Goal: Information Seeking & Learning: Learn about a topic

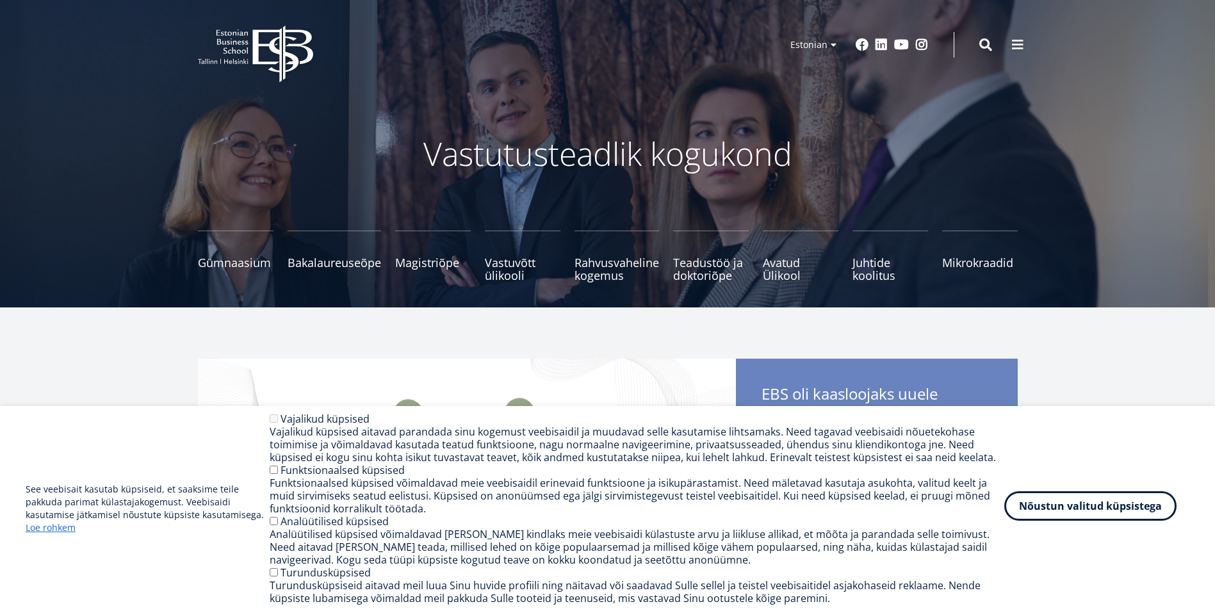
click at [1140, 508] on button "Nõustun valitud küpsistega" at bounding box center [1090, 505] width 172 height 29
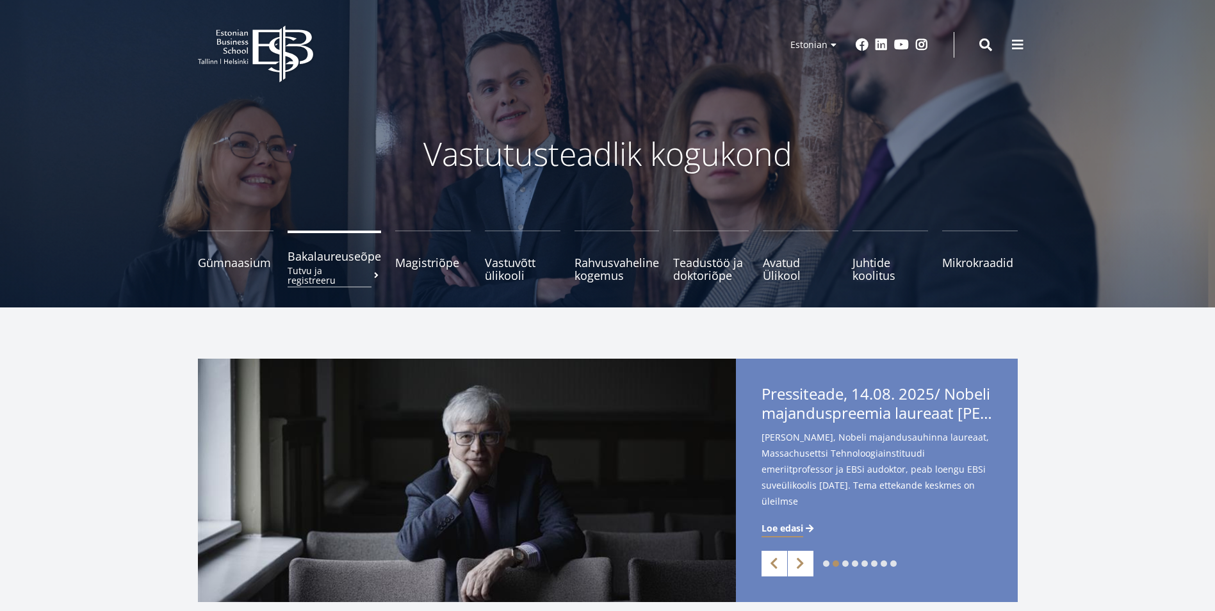
click at [367, 263] on span "Bakalaureuseõpe Tutvu ja registreeru" at bounding box center [334, 256] width 93 height 13
click at [430, 269] on small "Tutvu ja registreeru" at bounding box center [433, 275] width 76 height 19
click at [368, 259] on span "Bakalaureuseõpe Tutvu ja registreeru" at bounding box center [334, 256] width 93 height 13
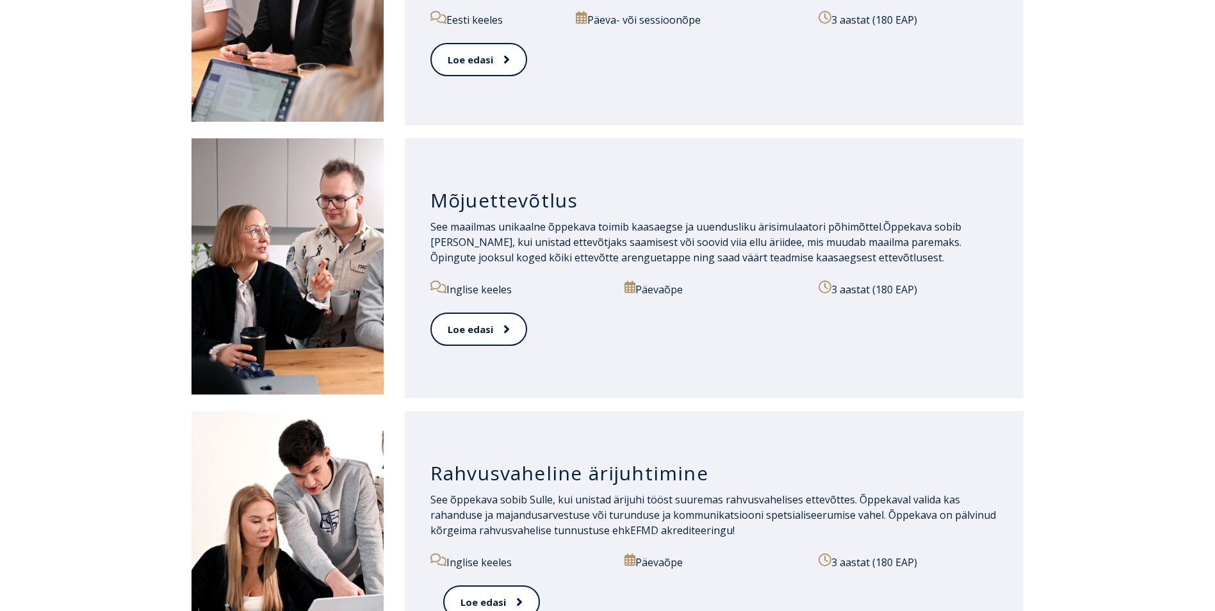
scroll to position [832, 0]
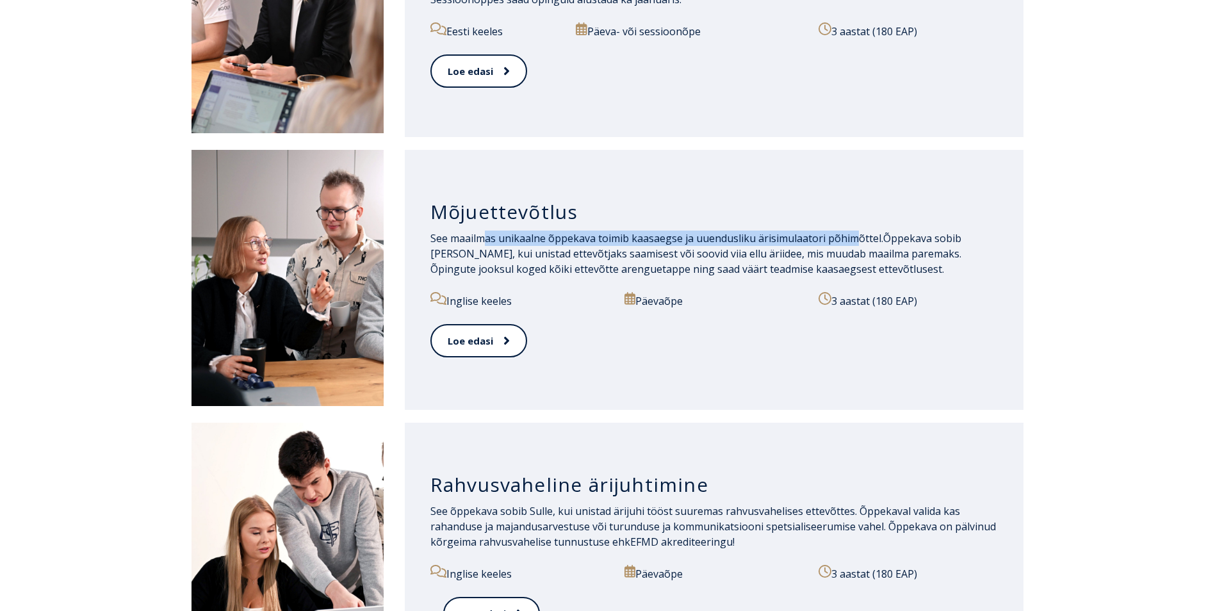
drag, startPoint x: 482, startPoint y: 236, endPoint x: 857, endPoint y: 232, distance: 375.9
click at [857, 232] on span "See maailmas unikaalne õppekava toimib kaasaegse ja uuendusliku ärisimulaatori …" at bounding box center [656, 238] width 453 height 14
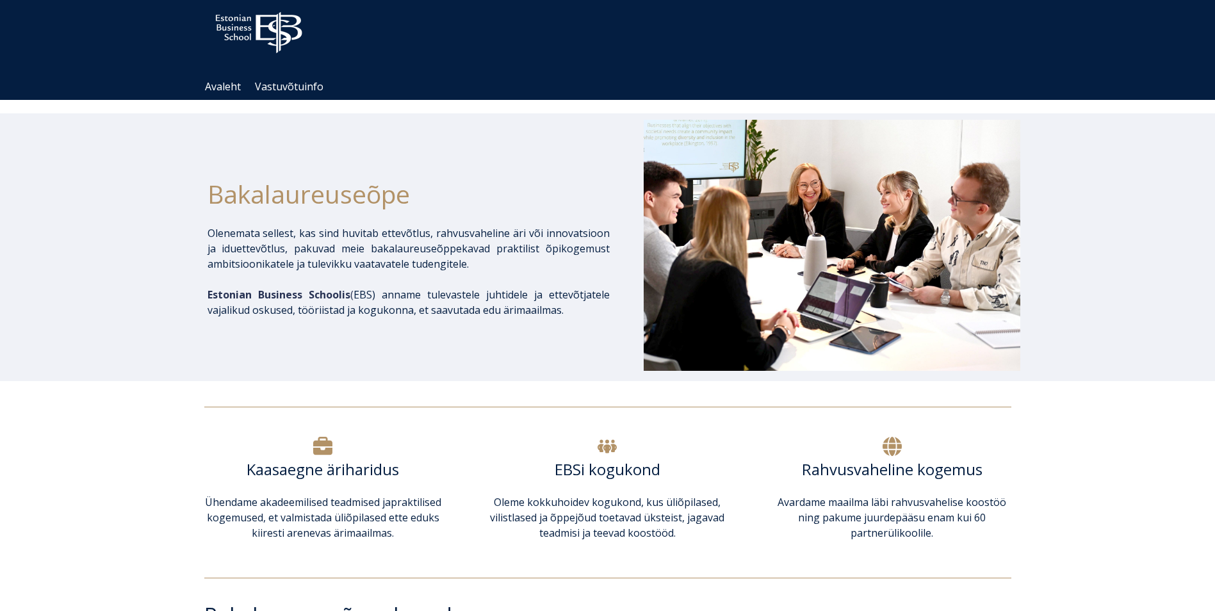
scroll to position [0, 0]
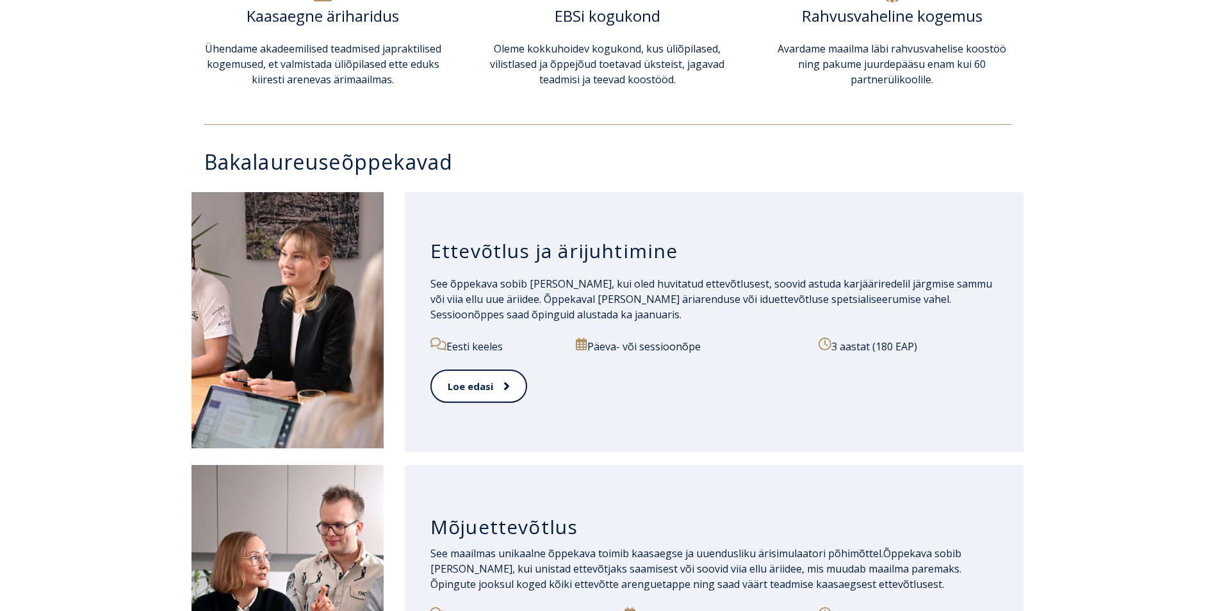
scroll to position [576, 0]
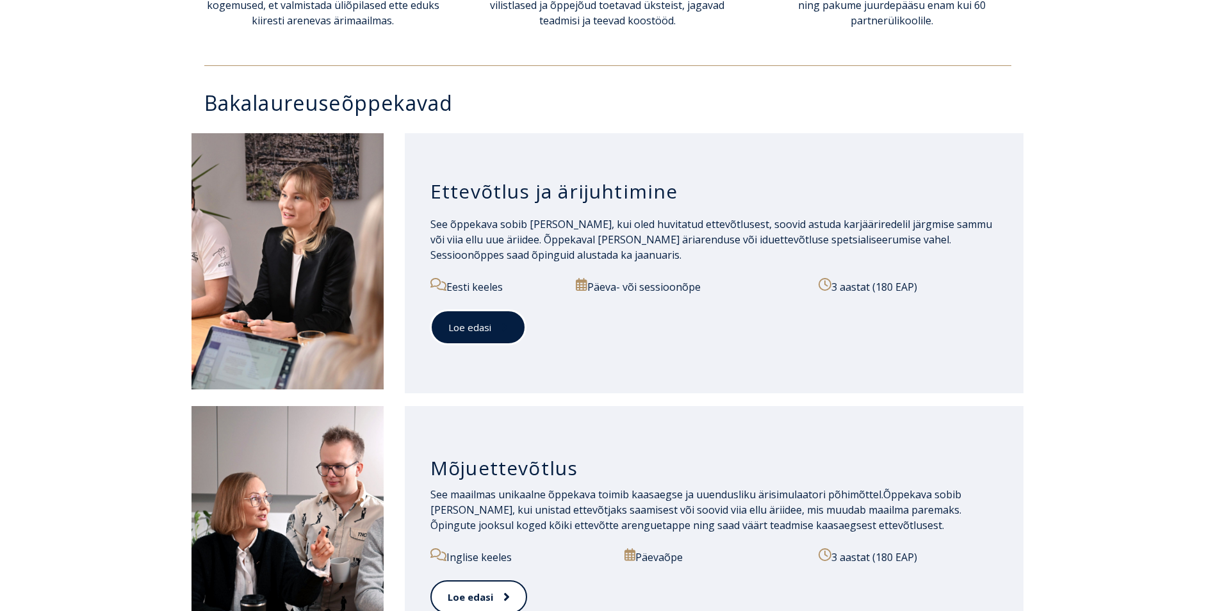
click at [487, 312] on link "Loe edasi" at bounding box center [477, 327] width 95 height 35
